Goal: Information Seeking & Learning: Learn about a topic

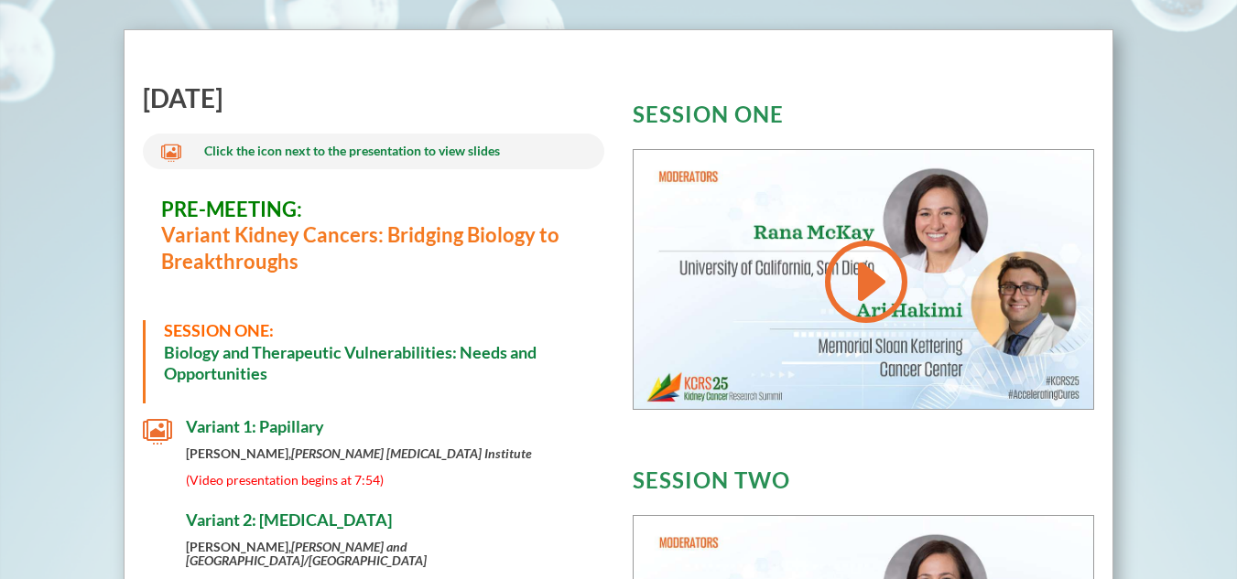
scroll to position [658, 0]
click at [214, 329] on span "SESSION ONE:" at bounding box center [219, 329] width 110 height 20
click at [200, 219] on h3 "PRE-MEETING: Variant Kidney Cancers: Bridging Biology to Breakthroughs" at bounding box center [373, 240] width 425 height 88
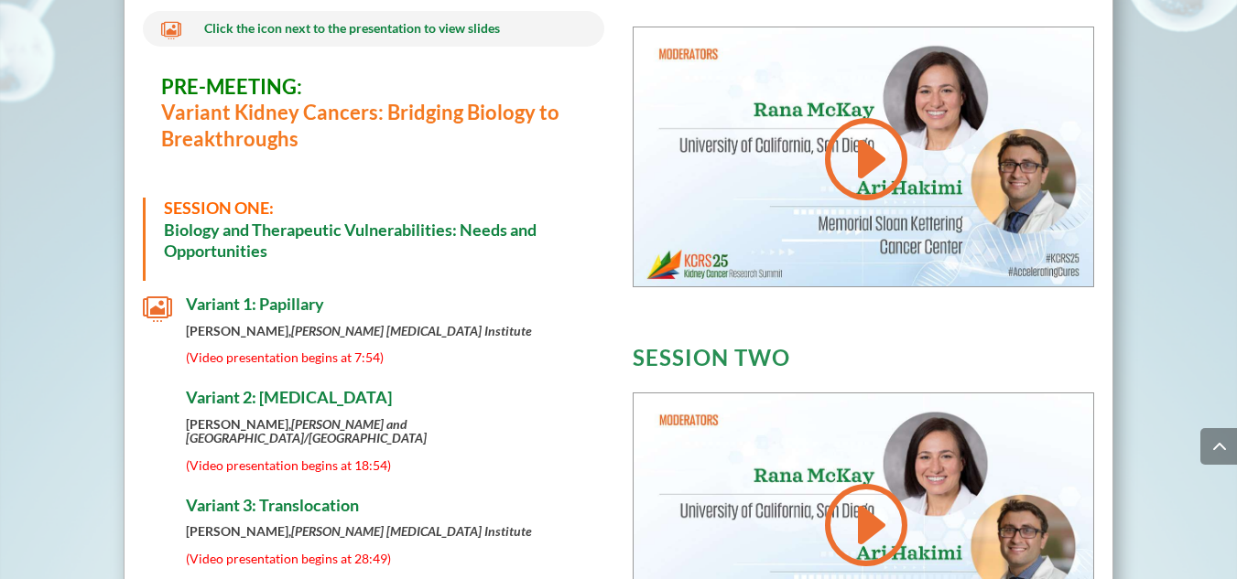
scroll to position [805, 0]
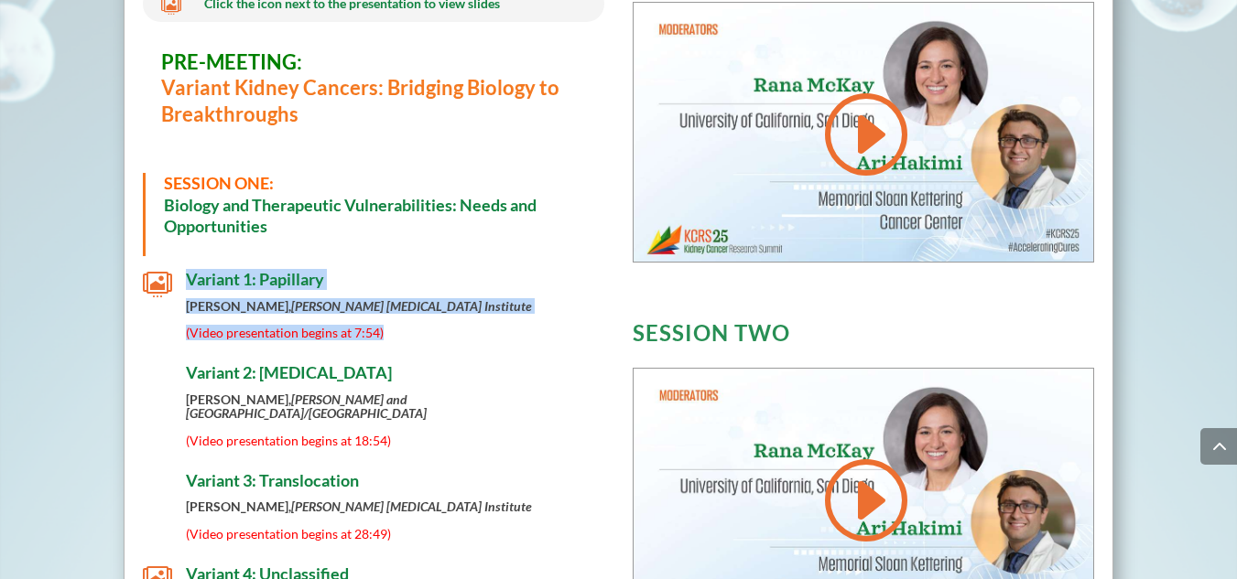
drag, startPoint x: 159, startPoint y: 279, endPoint x: 565, endPoint y: 327, distance: 408.3
click at [565, 327] on div " Variant 1: Papillary Bradley McGregor, Dana-Farber Cancer Institute (Video pr…" at bounding box center [373, 305] width 461 height 70
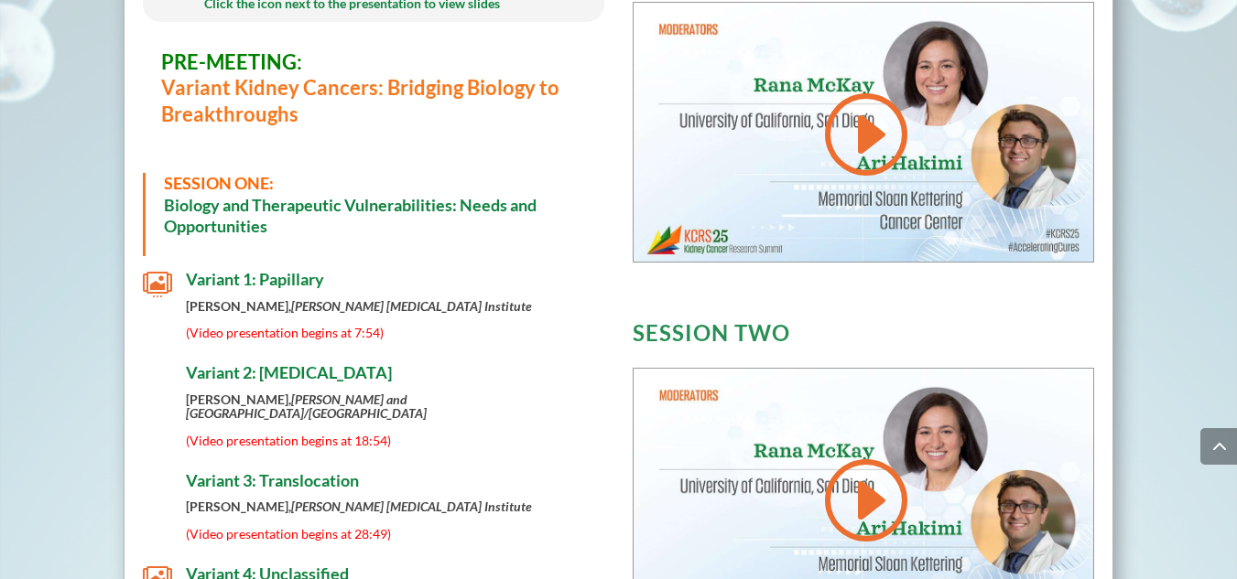
scroll to position [805, 0]
click at [156, 282] on span "" at bounding box center [157, 284] width 29 height 29
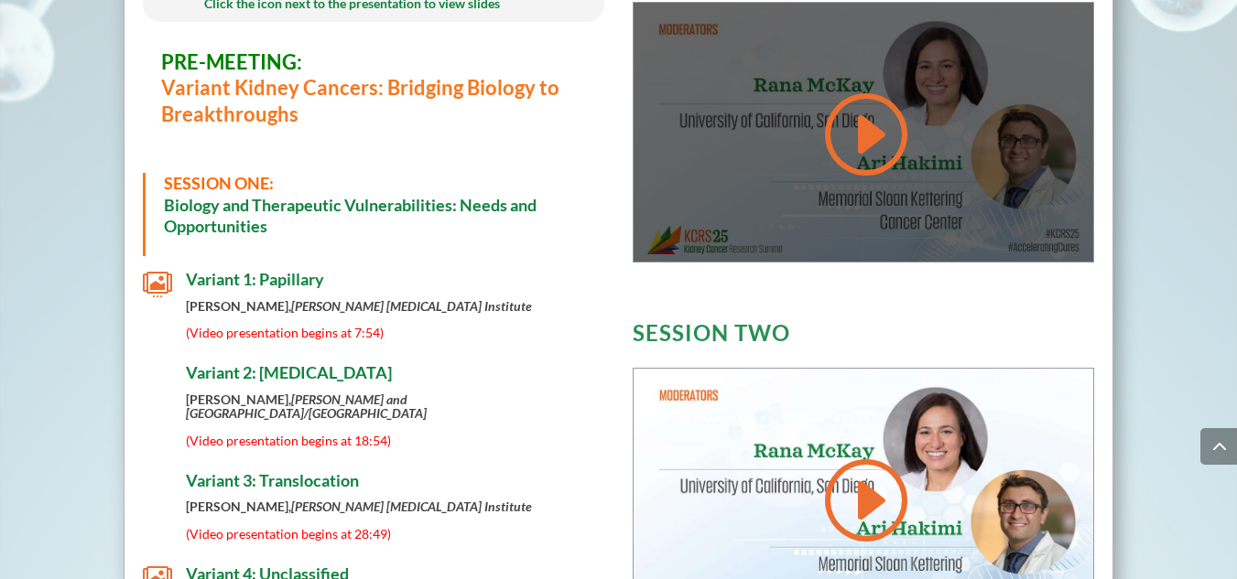
click at [867, 143] on link at bounding box center [863, 134] width 88 height 92
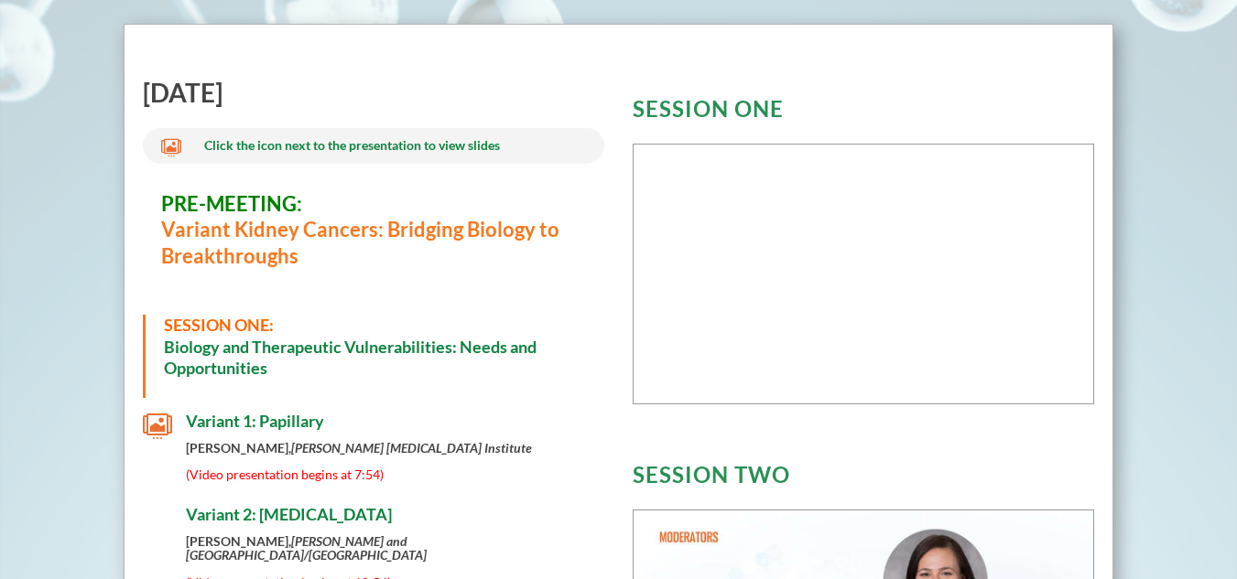
scroll to position [659, 0]
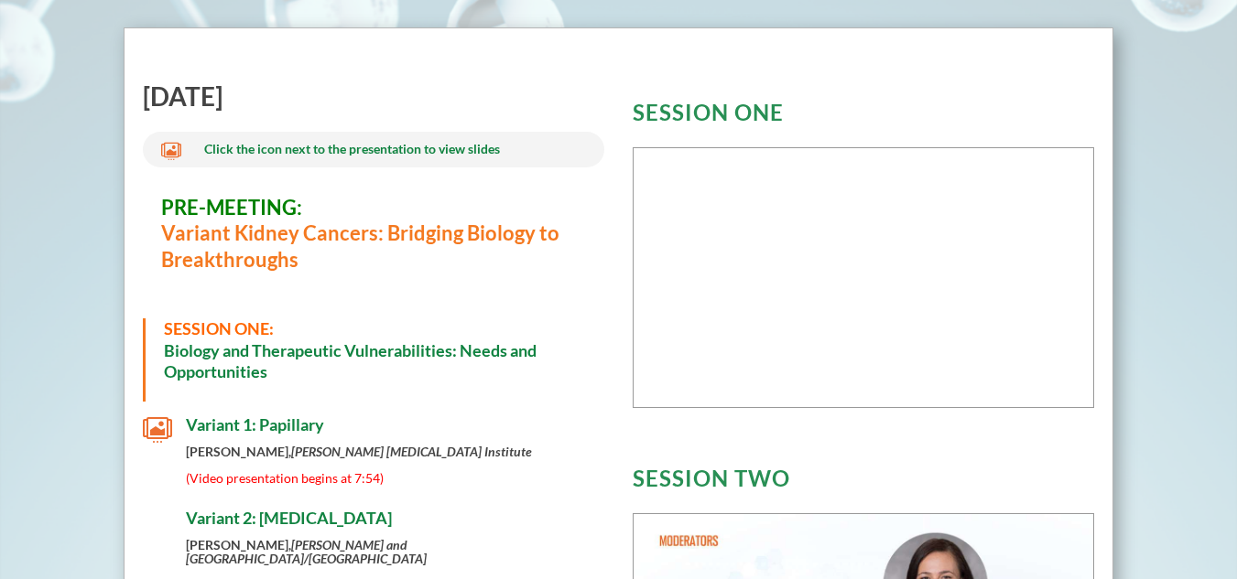
click at [591, 423] on h4 "Variant 1: Papillary" at bounding box center [395, 430] width 418 height 29
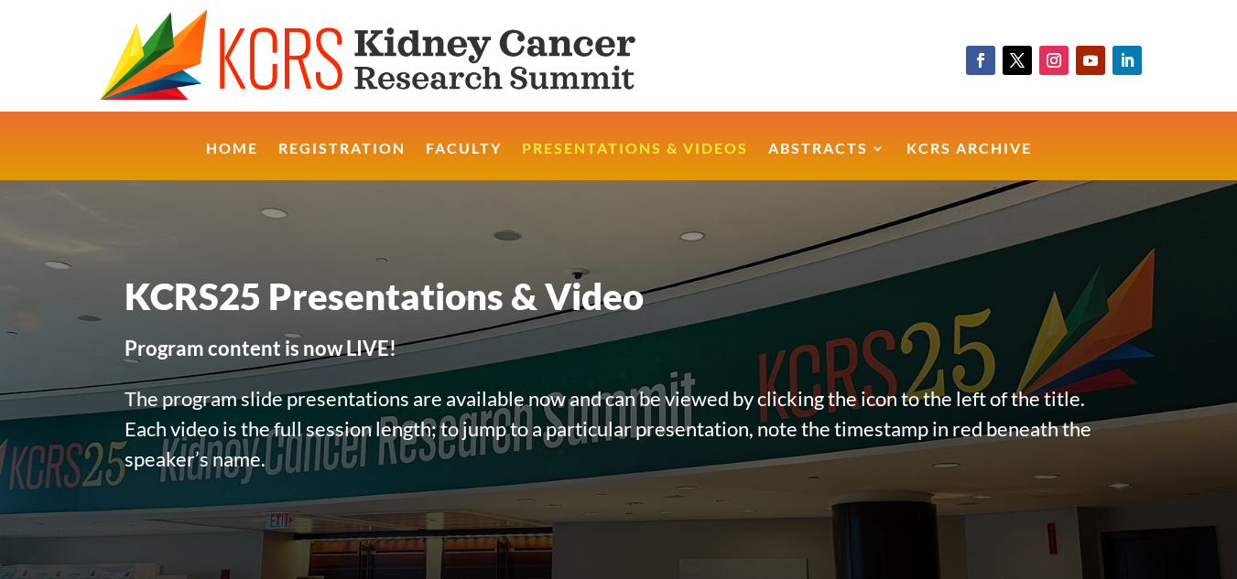
scroll to position [659, 0]
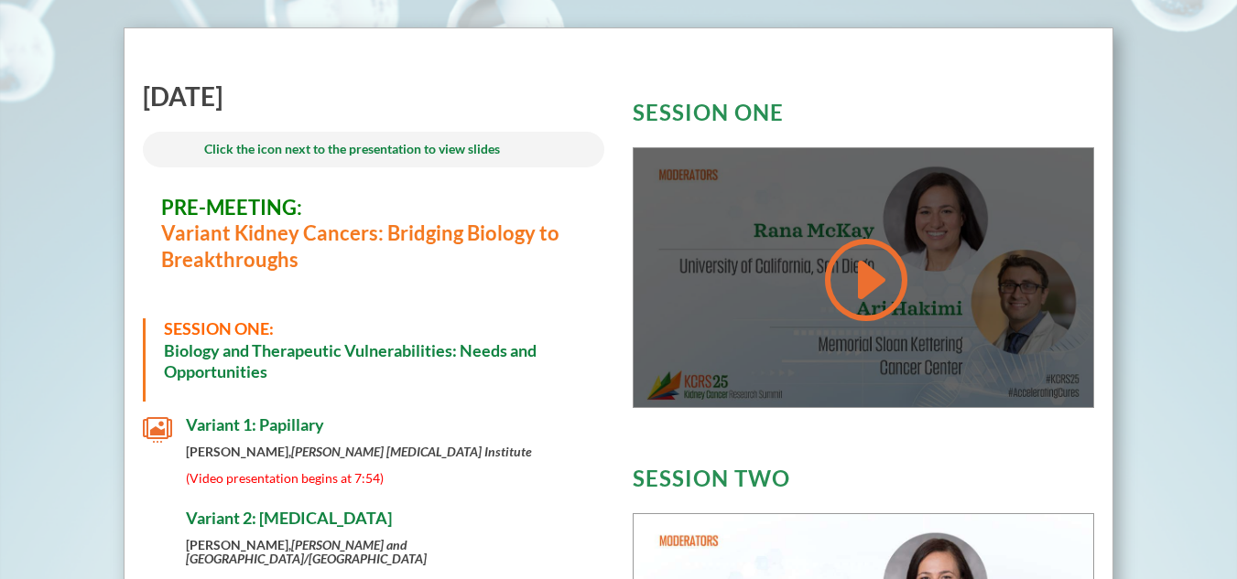
click at [852, 266] on link at bounding box center [863, 279] width 88 height 92
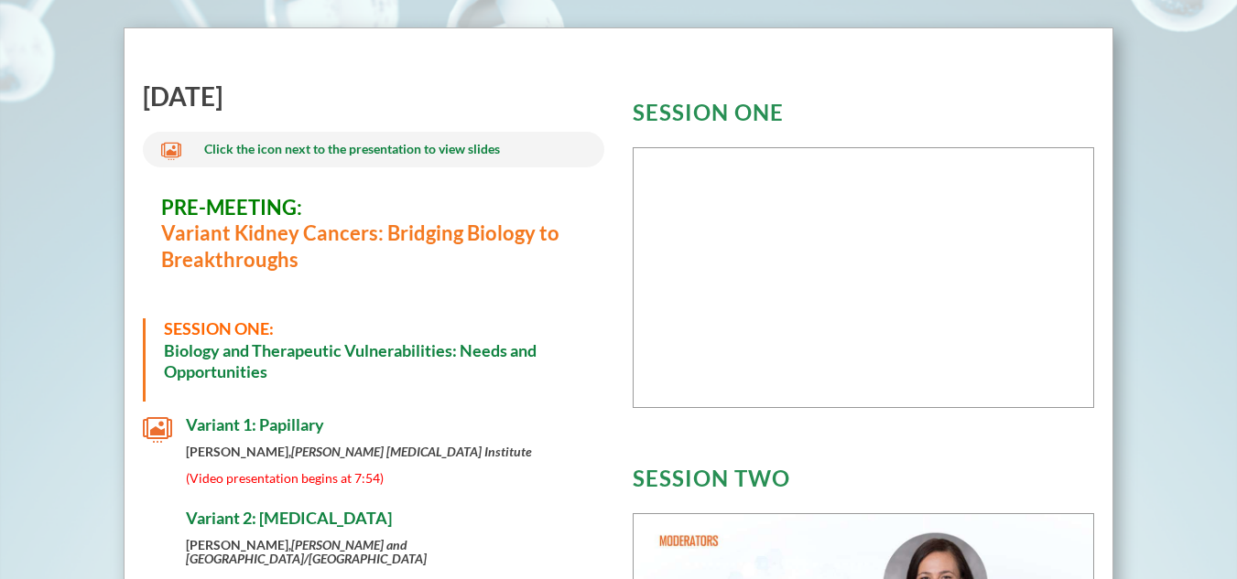
click at [1046, 82] on div "SESSION ONE SESSION TWO" at bounding box center [862, 415] width 461 height 718
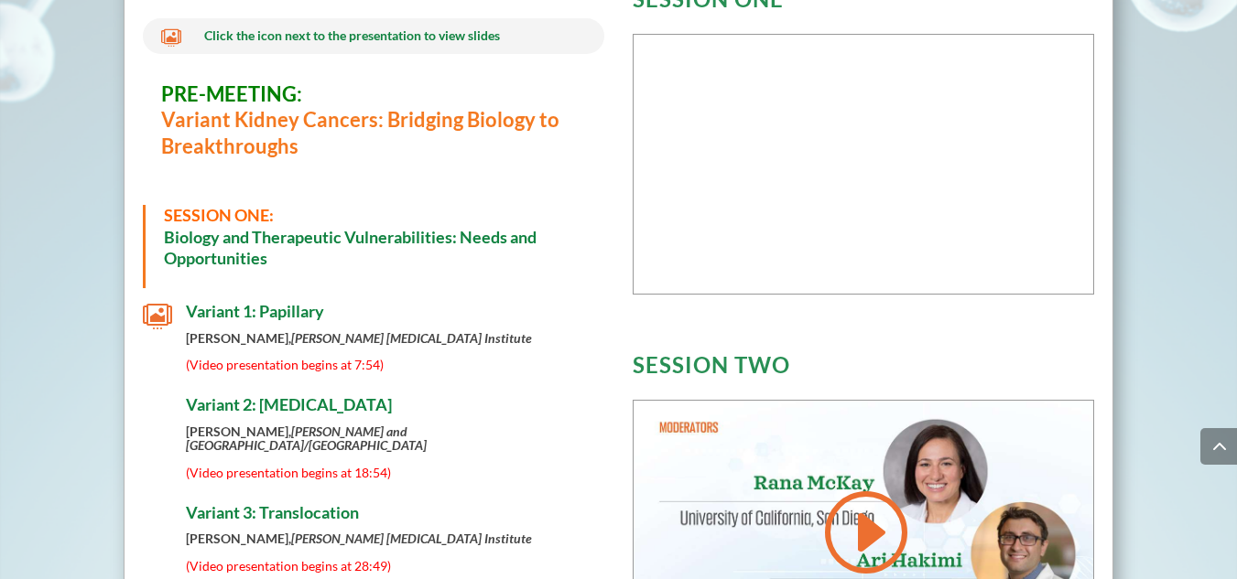
scroll to position [732, 0]
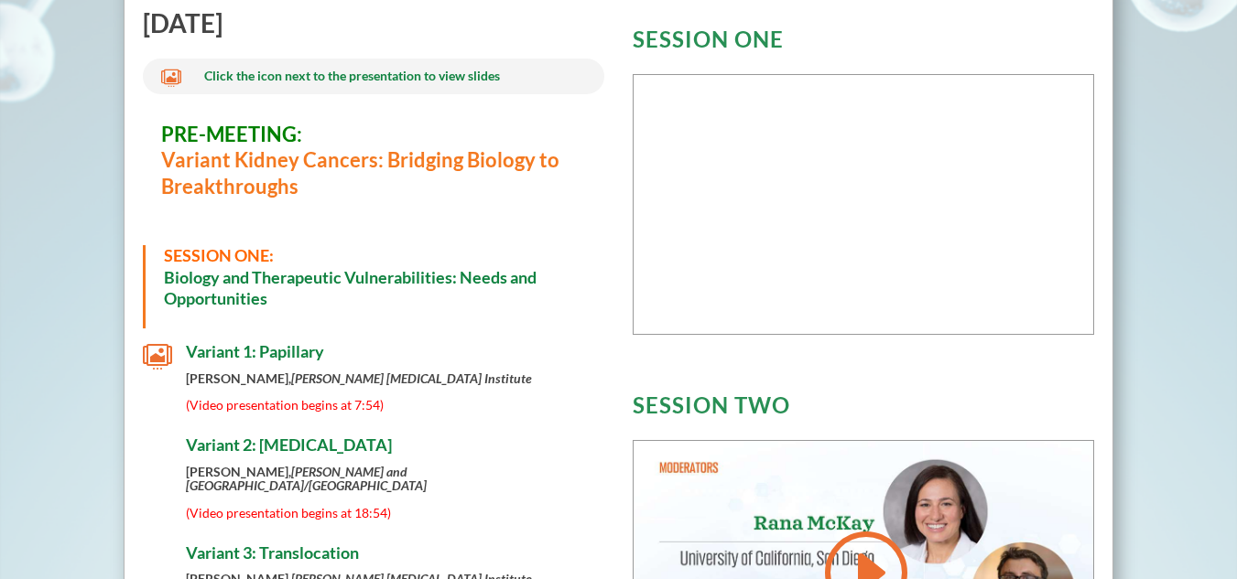
click at [880, 393] on div "SESSION TWO" at bounding box center [862, 387] width 461 height 77
